Goal: Information Seeking & Learning: Learn about a topic

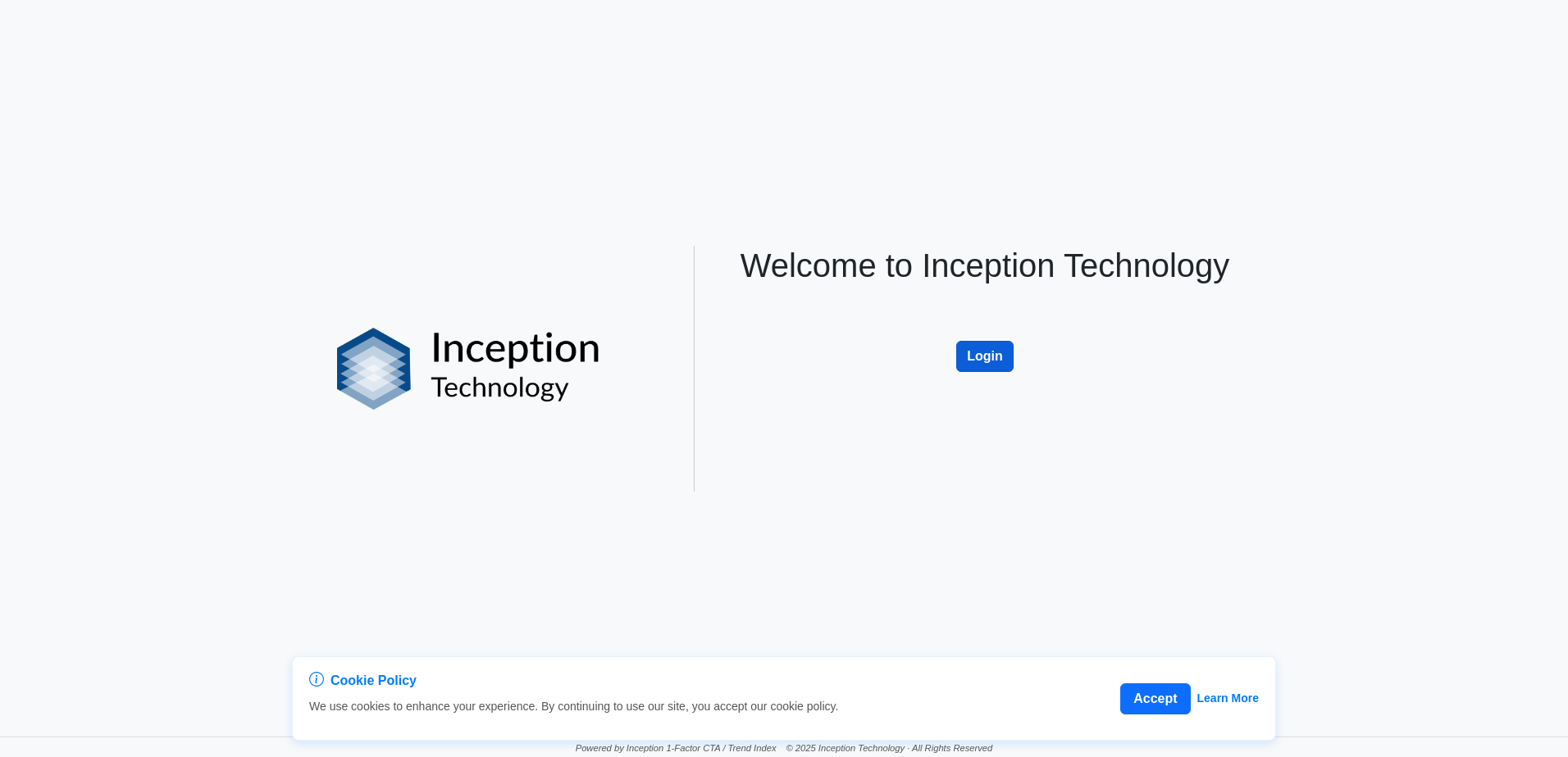
click at [981, 358] on button "Login" at bounding box center [985, 356] width 57 height 31
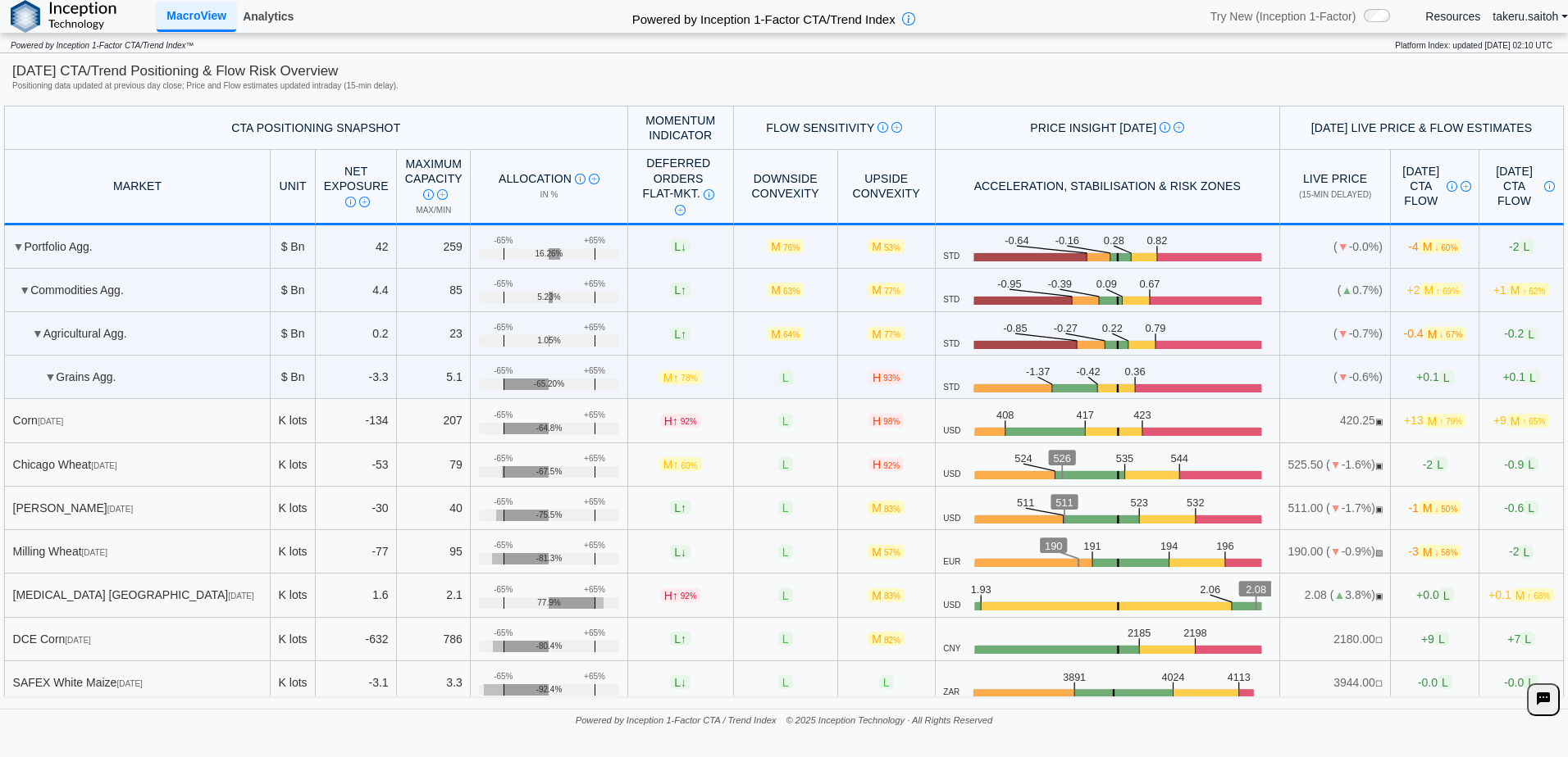
drag, startPoint x: 267, startPoint y: 15, endPoint x: 242, endPoint y: 187, distance: 173.8
click at [267, 15] on link "Analytics" at bounding box center [268, 16] width 64 height 28
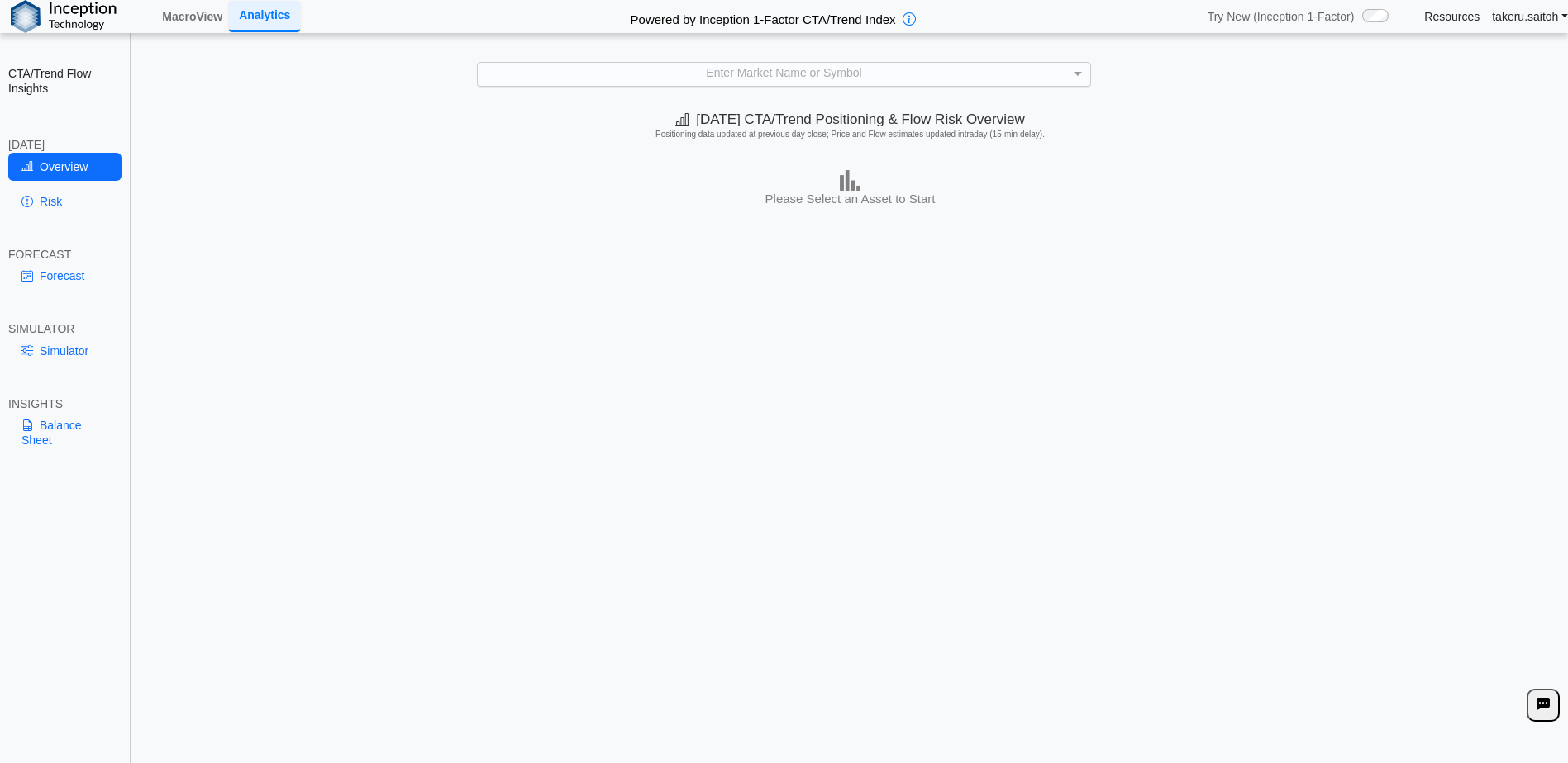
click at [749, 71] on div "Enter Market Name or Symbol" at bounding box center [783, 75] width 612 height 23
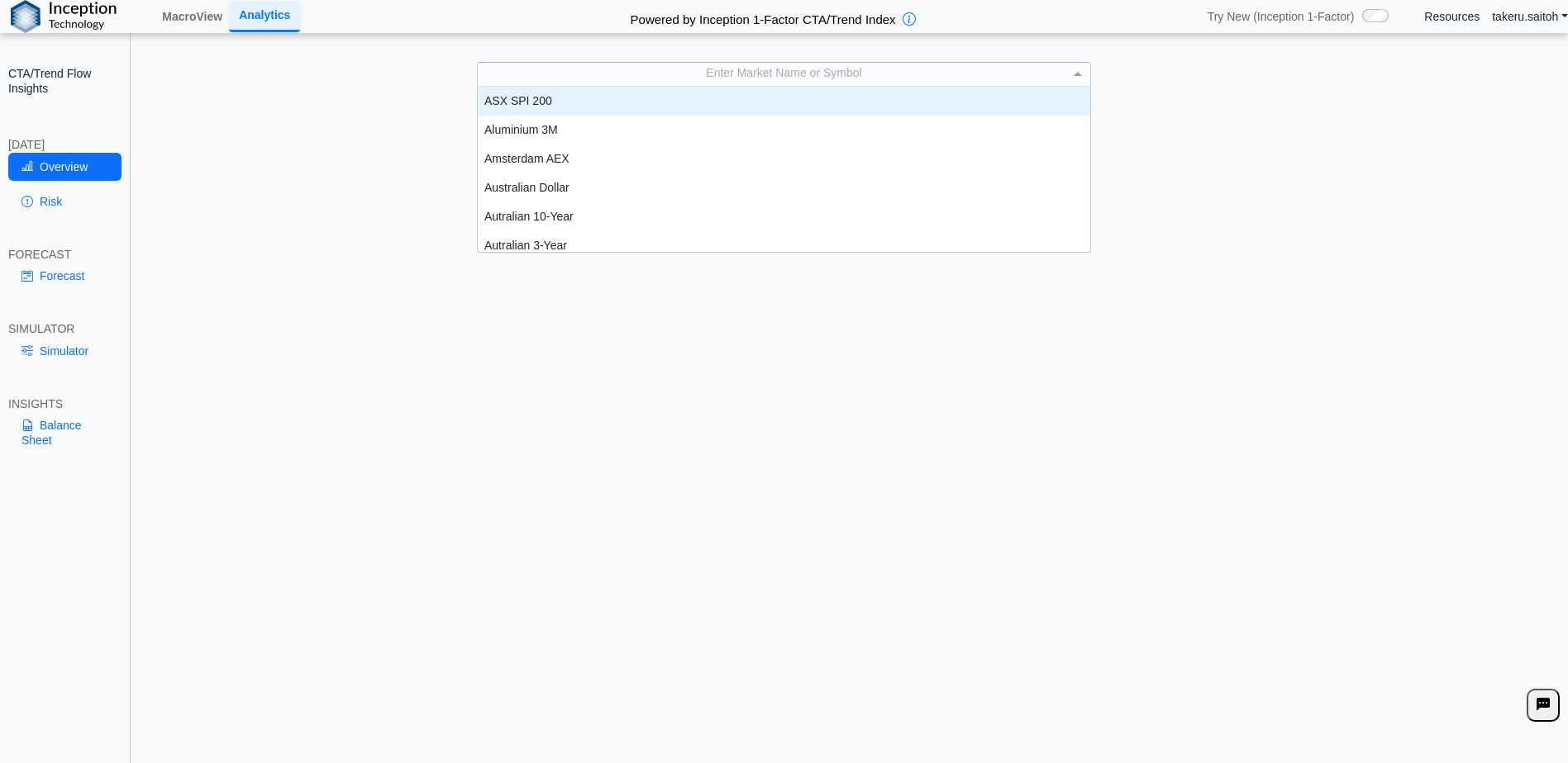
scroll to position [13, 13]
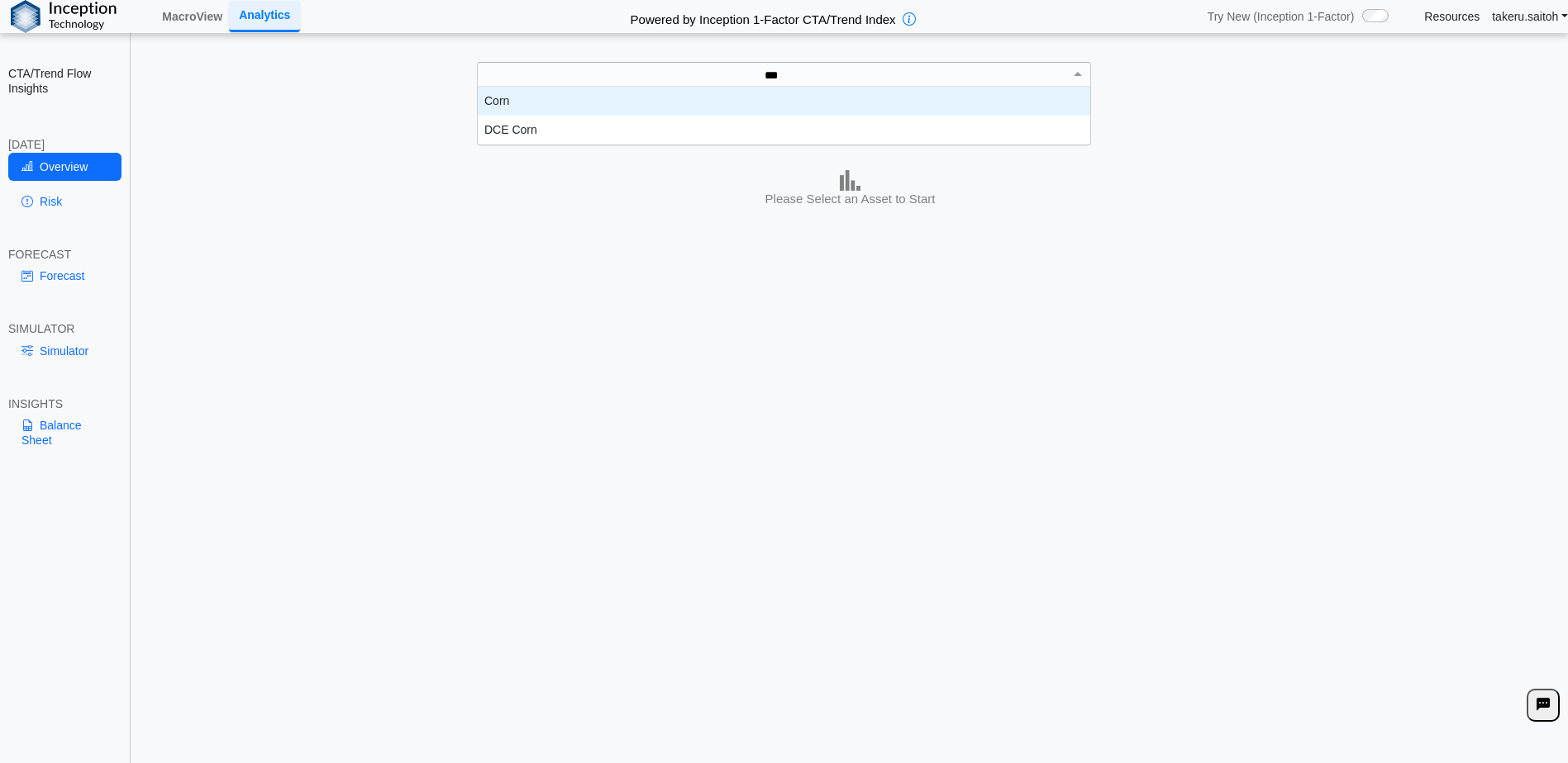
type input "****"
click at [728, 94] on div "Corn" at bounding box center [783, 102] width 612 height 29
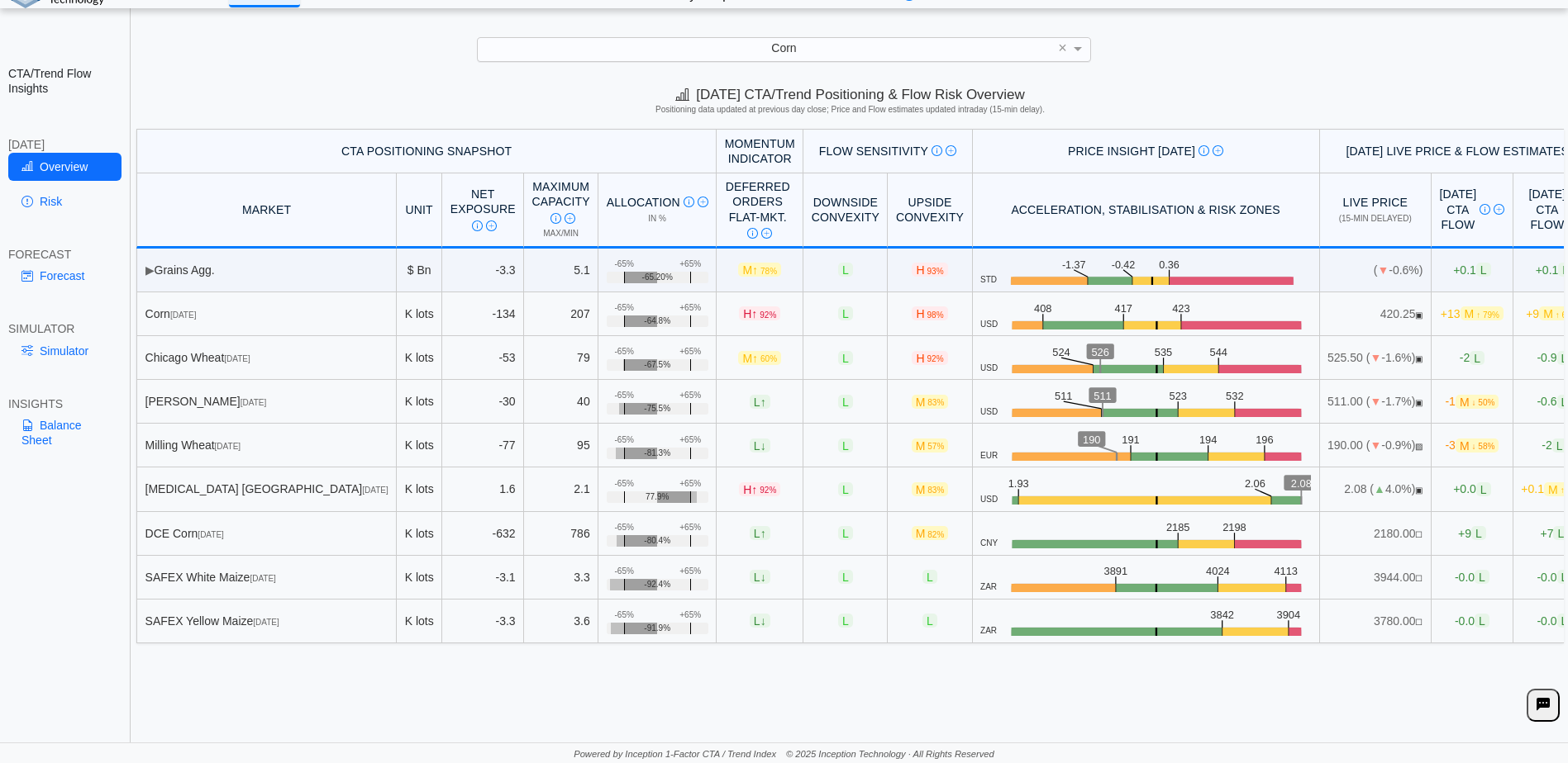
scroll to position [0, 0]
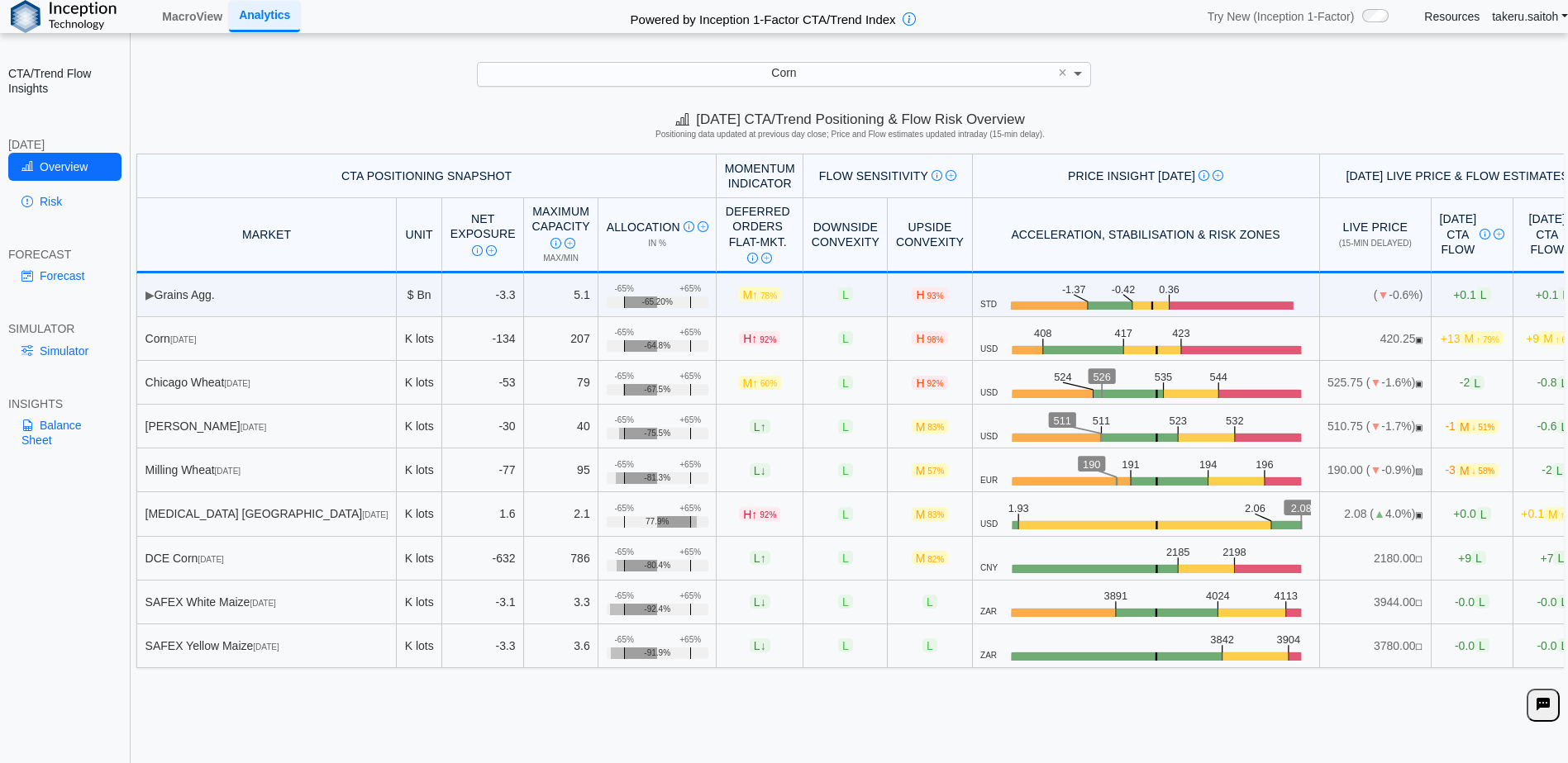
click at [1077, 76] on span at bounding box center [1077, 75] width 8 height 5
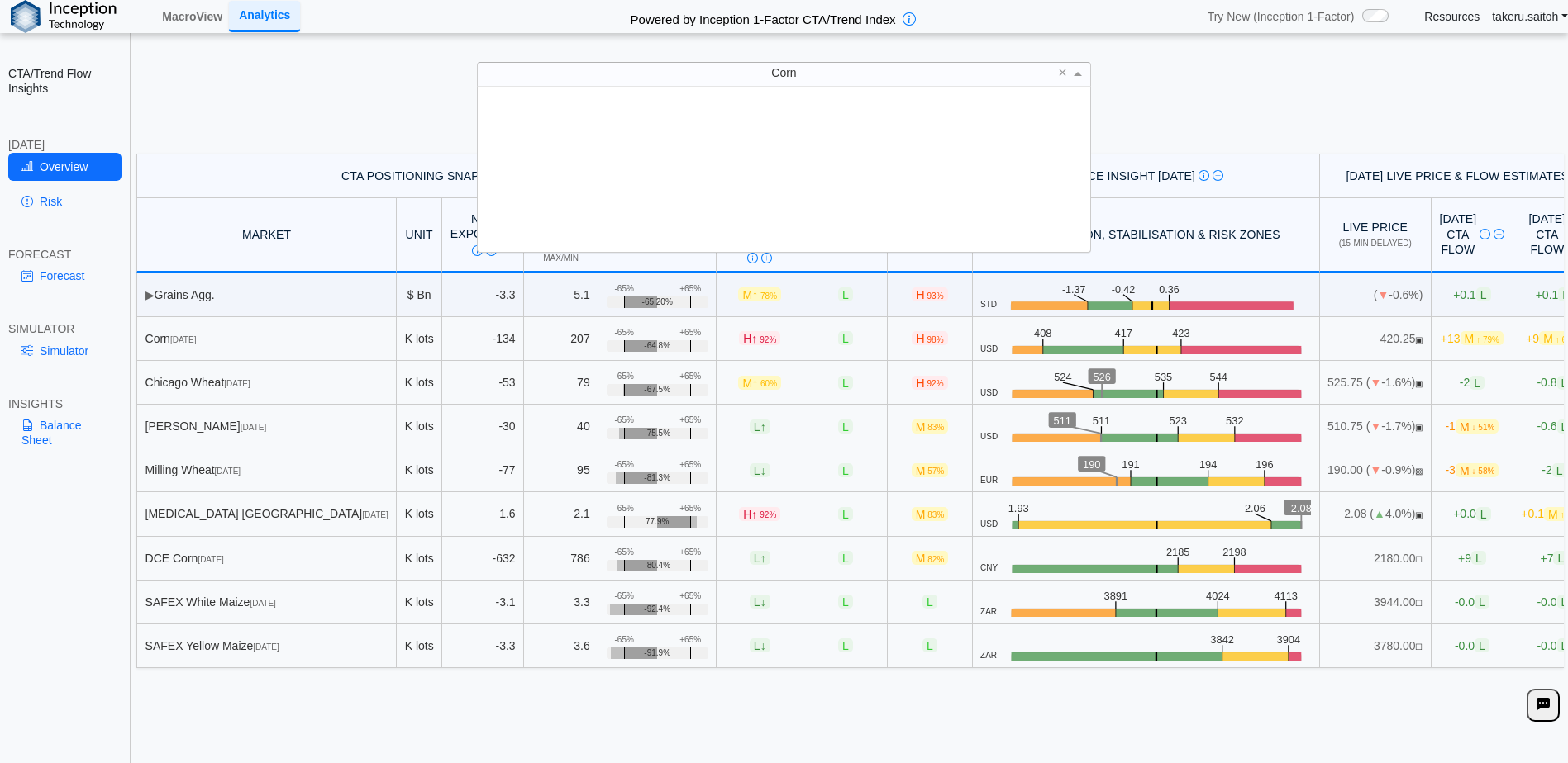
click at [967, 79] on div "Corn" at bounding box center [783, 75] width 612 height 23
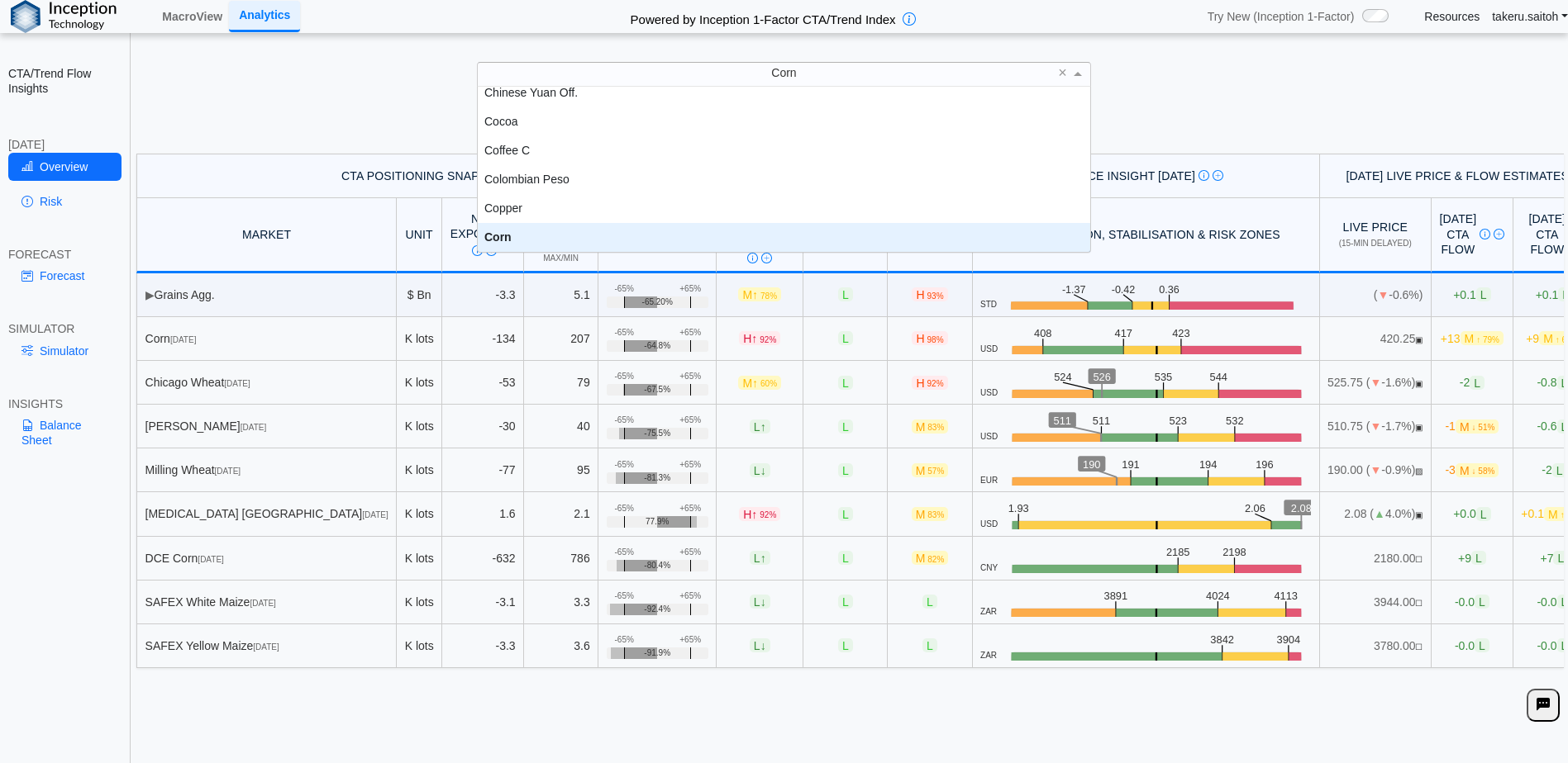
click at [967, 79] on div "Corn" at bounding box center [783, 75] width 612 height 23
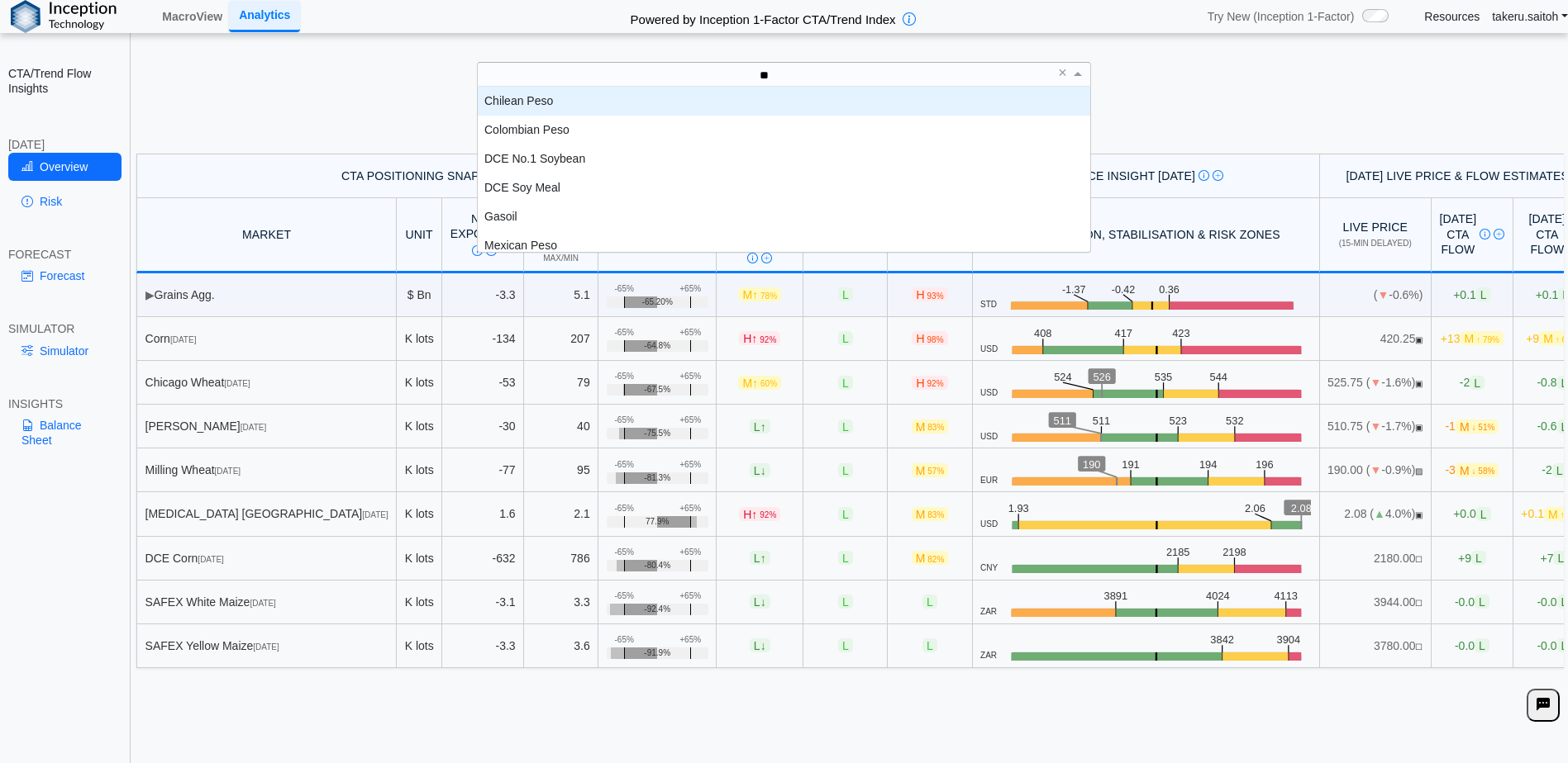
type input "***"
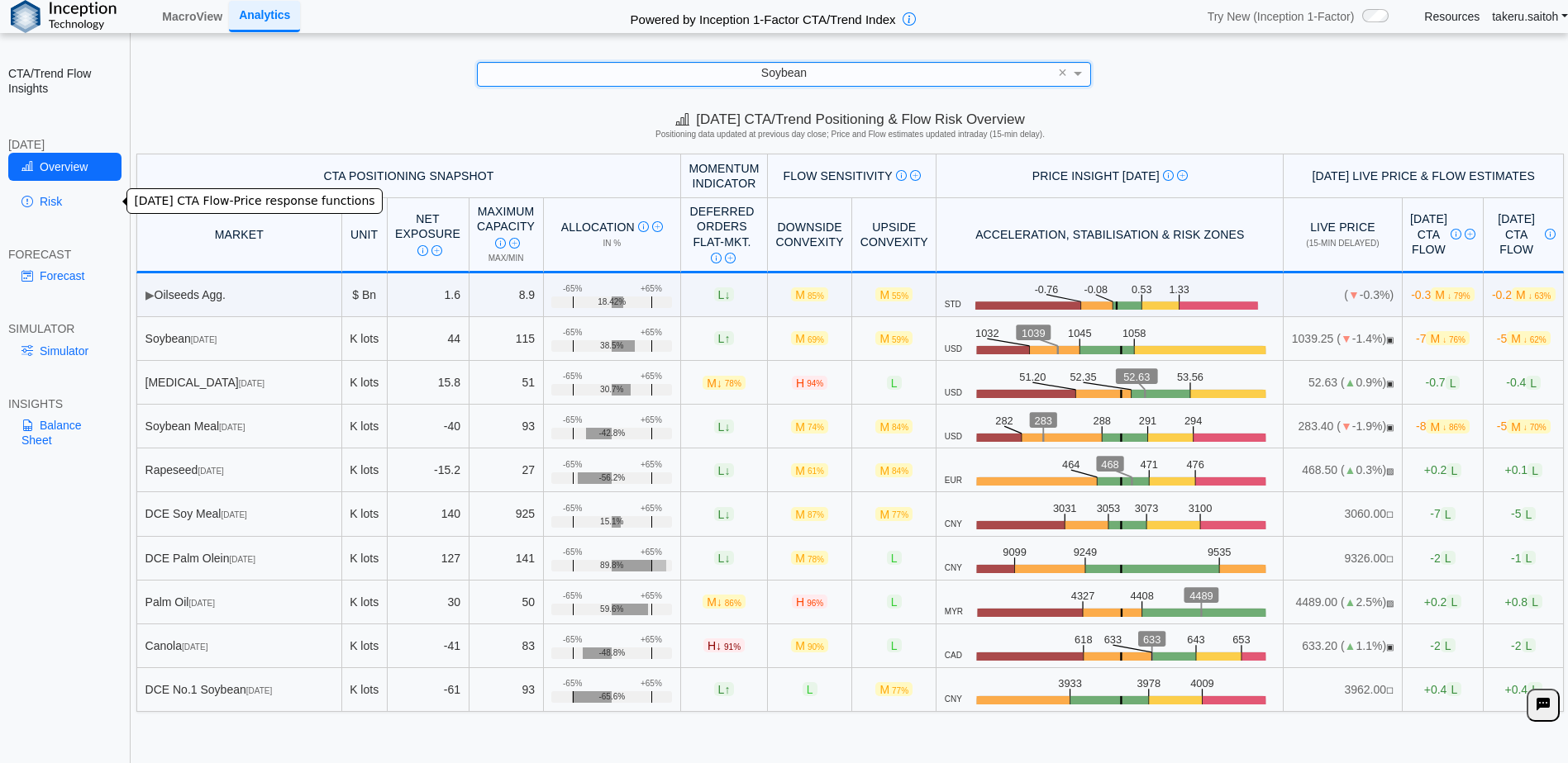
click at [42, 210] on link "Risk" at bounding box center [65, 201] width 113 height 28
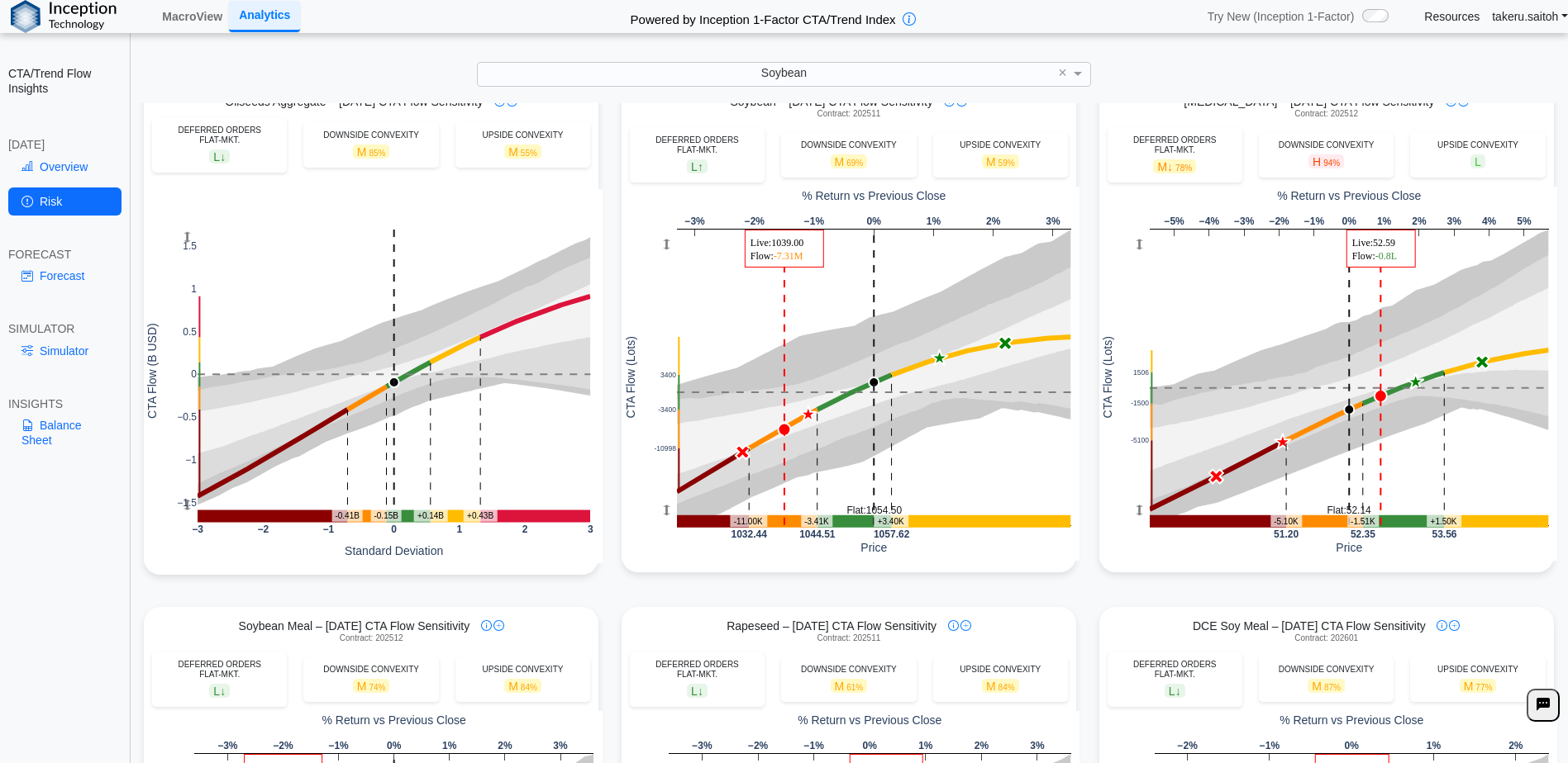
scroll to position [0, 0]
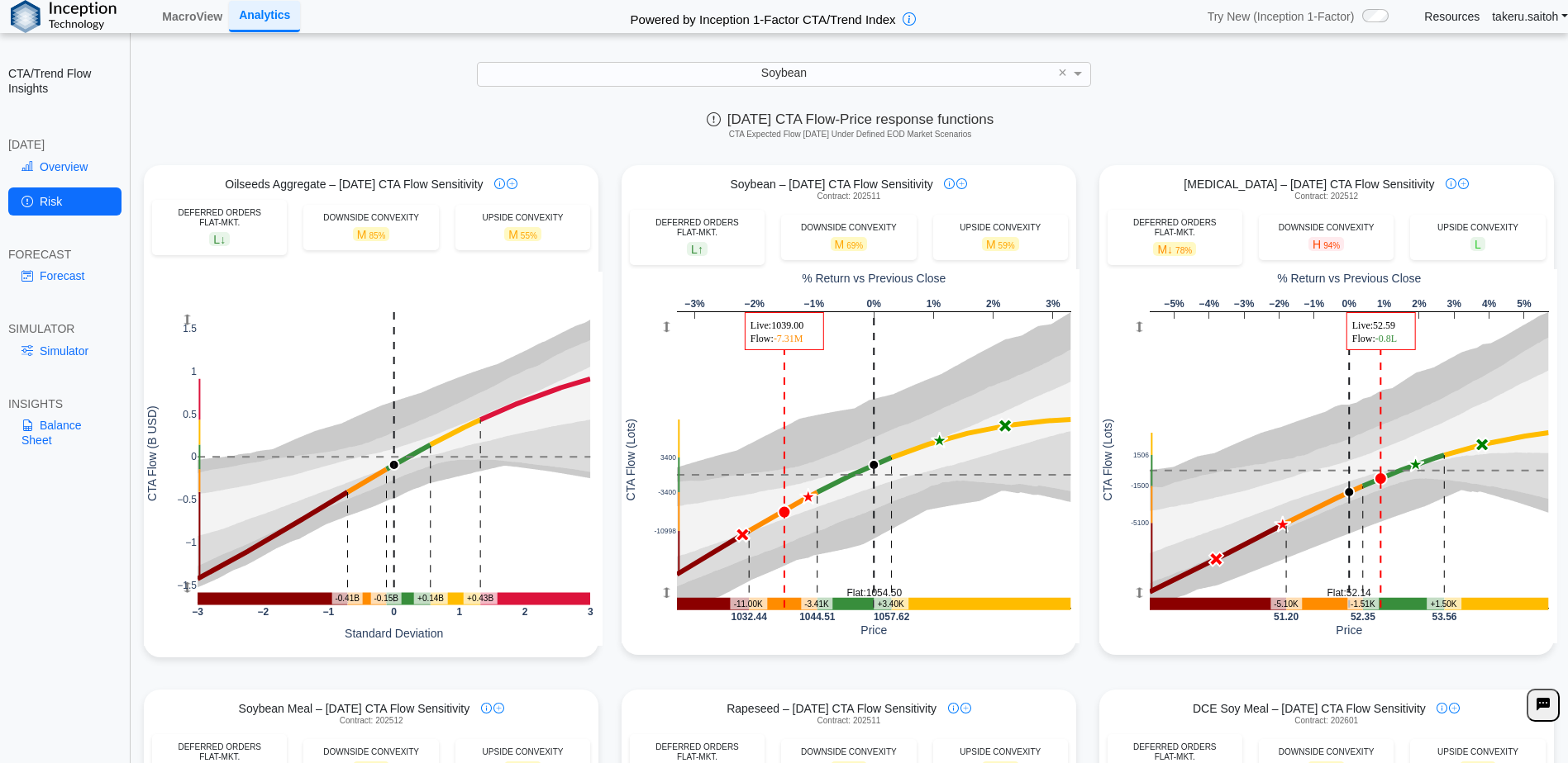
click at [828, 63] on div "Soybean" at bounding box center [783, 75] width 612 height 23
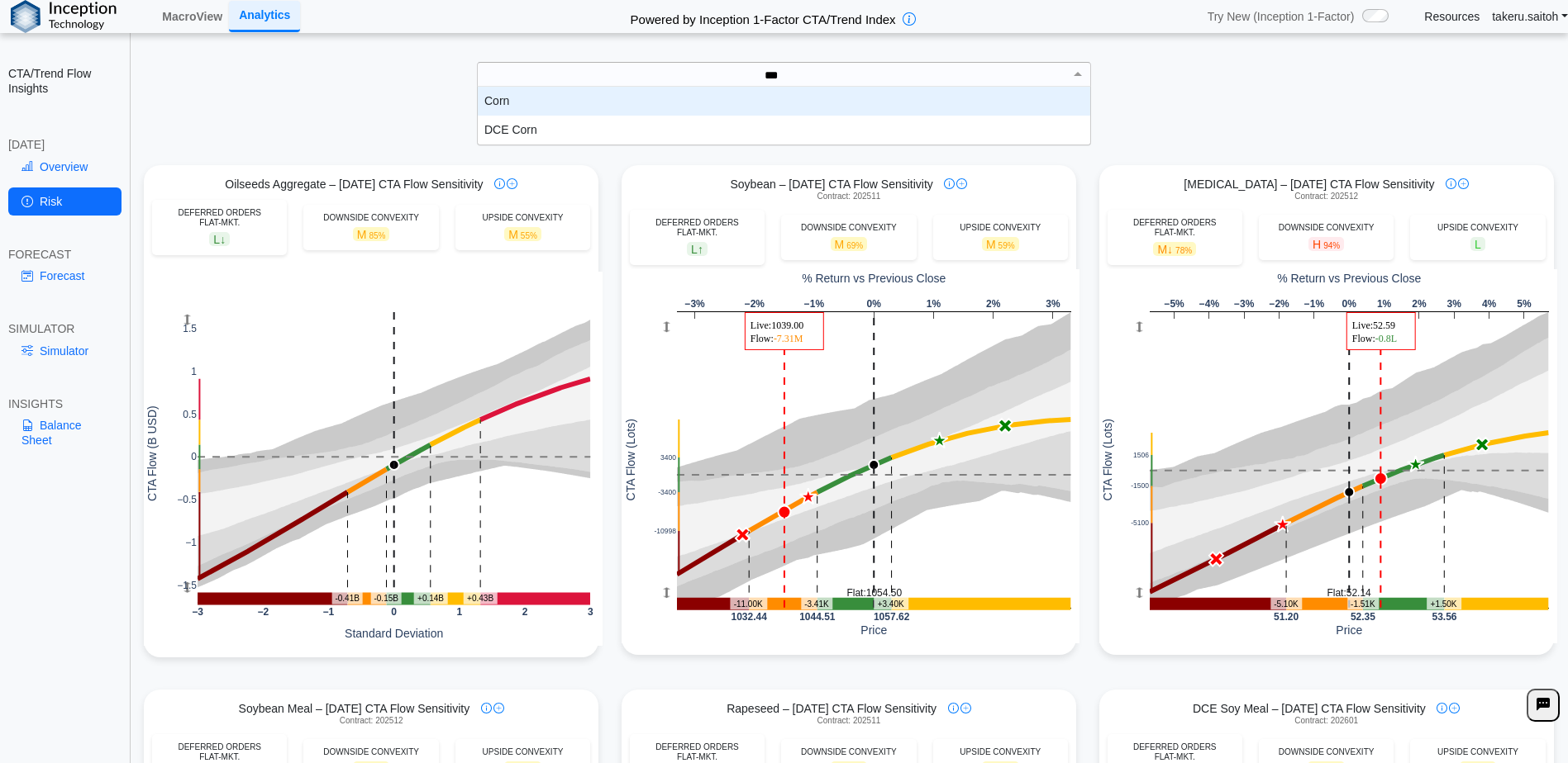
scroll to position [46, 600]
type input "****"
click at [815, 102] on div "Corn" at bounding box center [783, 102] width 612 height 29
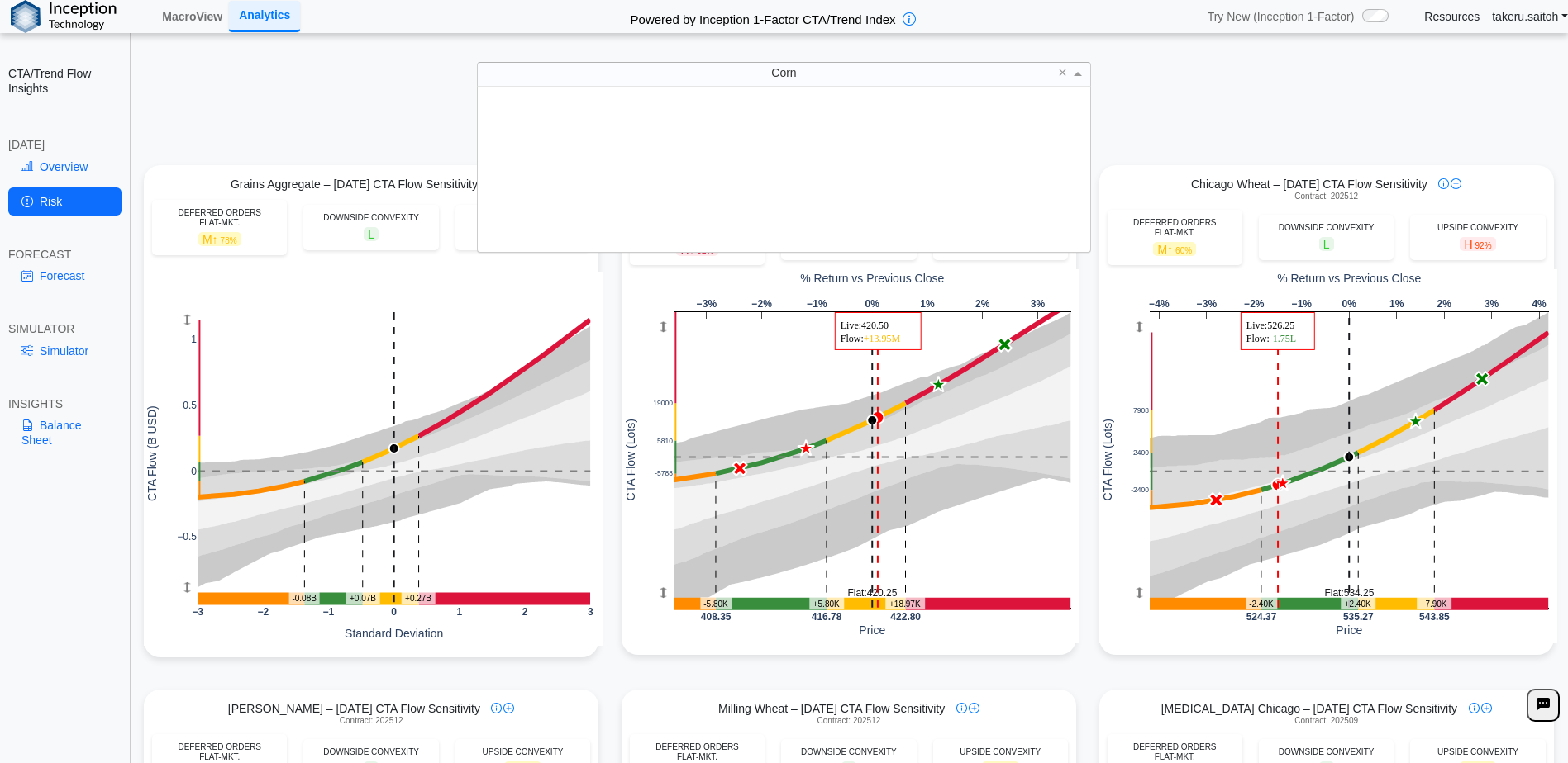
scroll to position [153, 600]
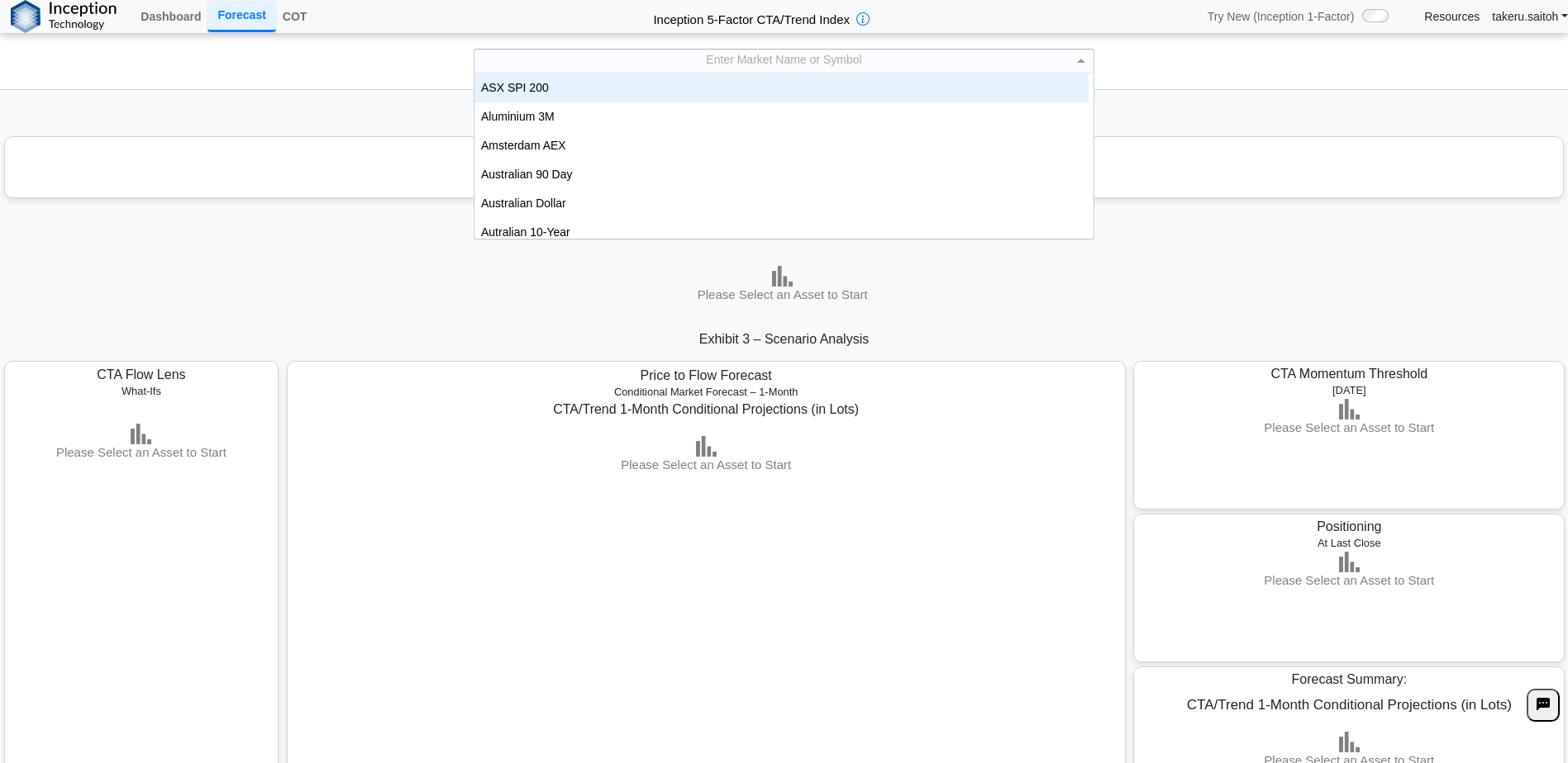
click at [966, 56] on div "Enter Market Name or Symbol" at bounding box center [784, 61] width 619 height 23
click at [878, 66] on div "Enter Market Name or Symbol" at bounding box center [784, 61] width 619 height 23
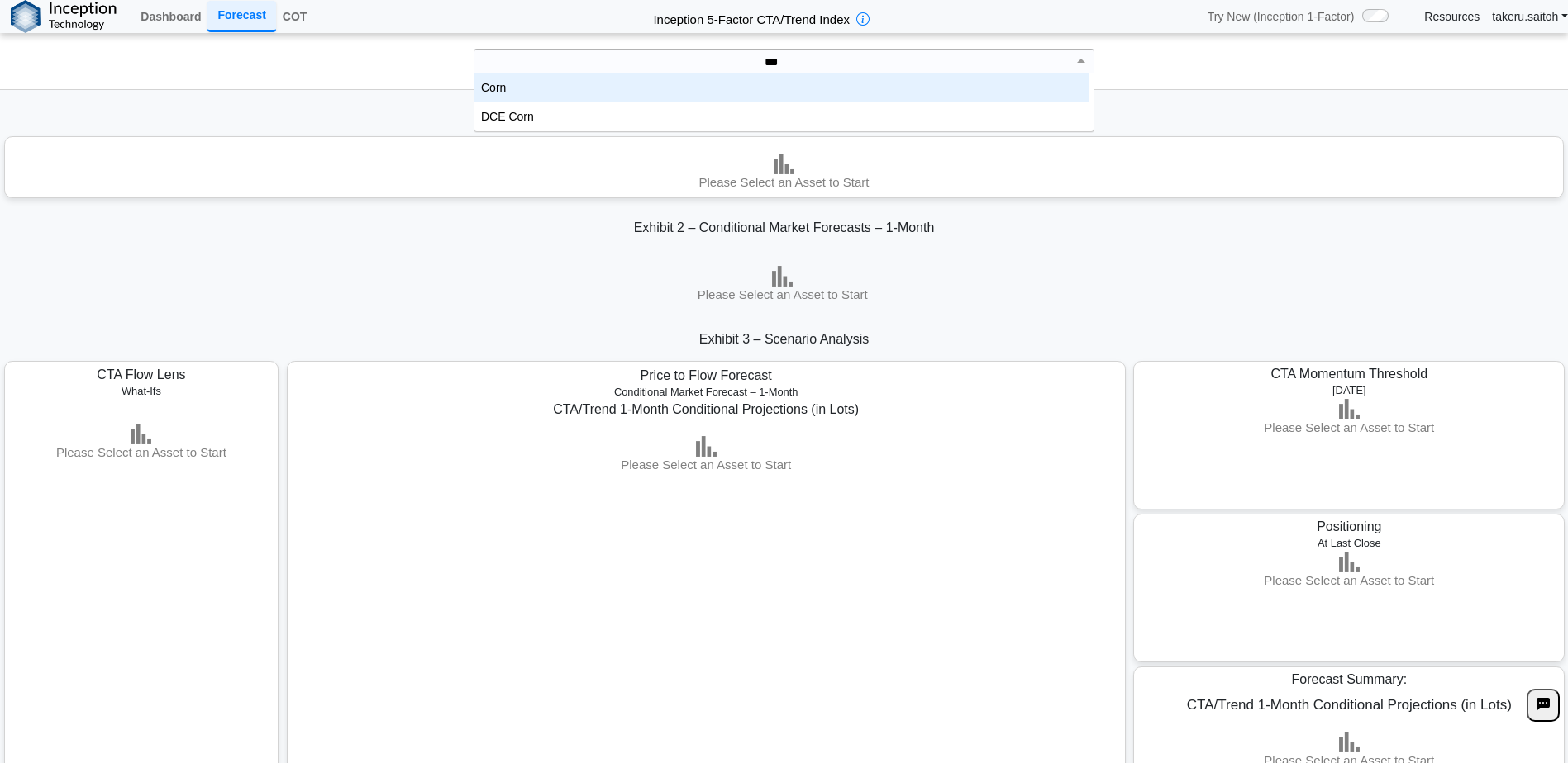
scroll to position [46, 601]
type input "****"
click at [861, 85] on div "Corn" at bounding box center [781, 88] width 614 height 29
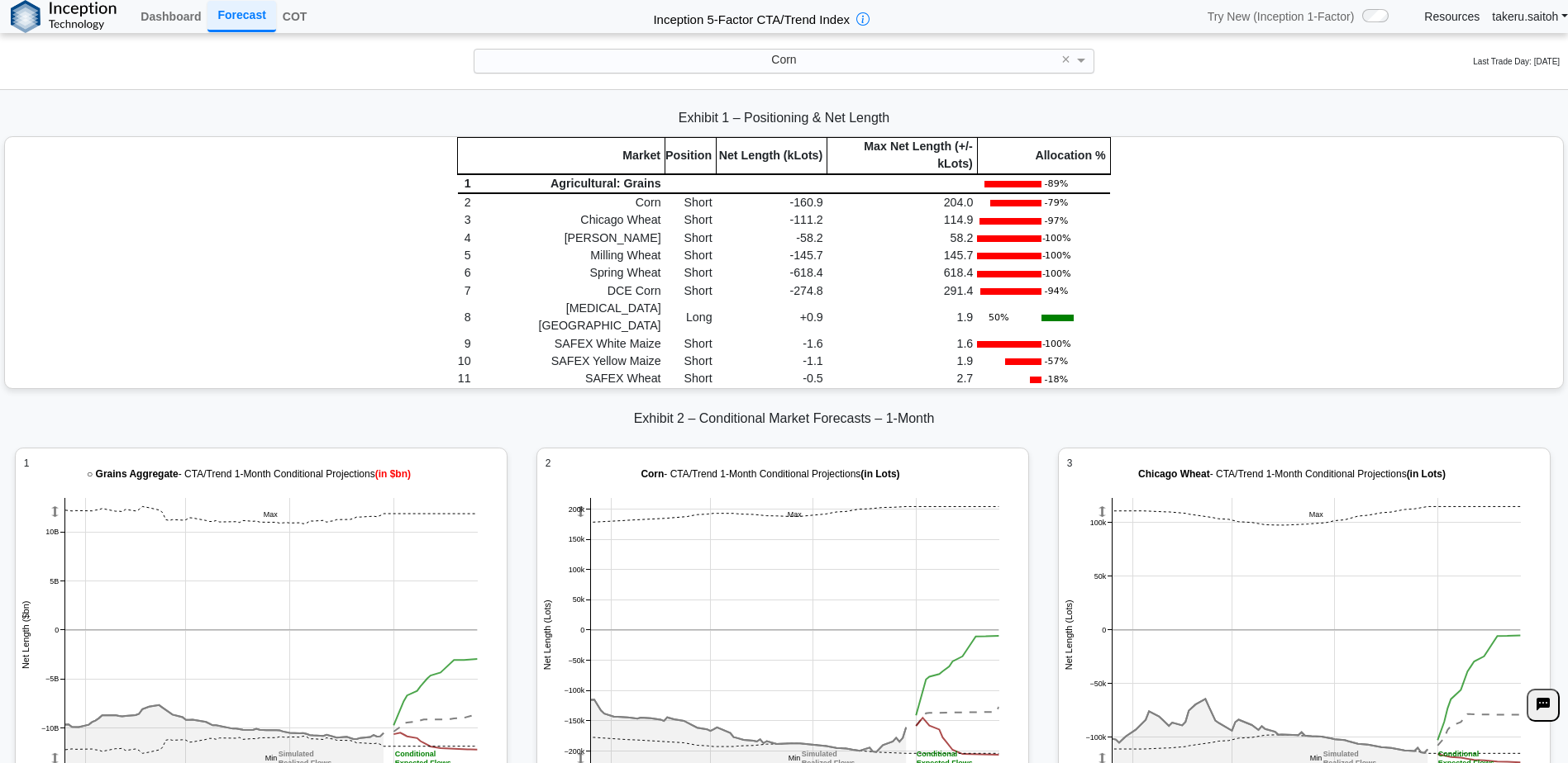
scroll to position [0, 0]
